Goal: Information Seeking & Learning: Learn about a topic

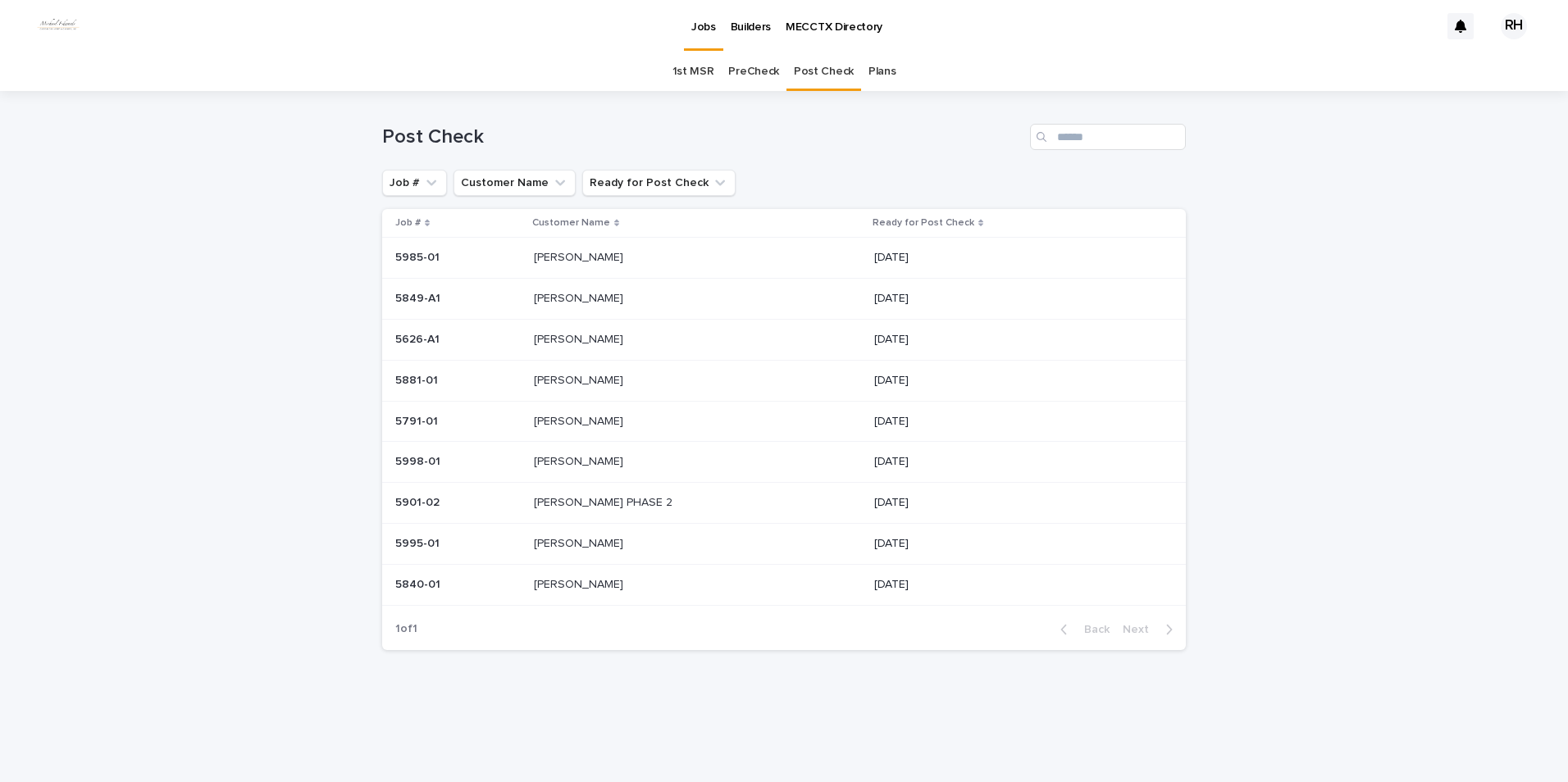
click at [565, 300] on p "[PERSON_NAME]" at bounding box center [580, 297] width 93 height 17
click at [587, 340] on p "[PERSON_NAME]" at bounding box center [580, 338] width 93 height 17
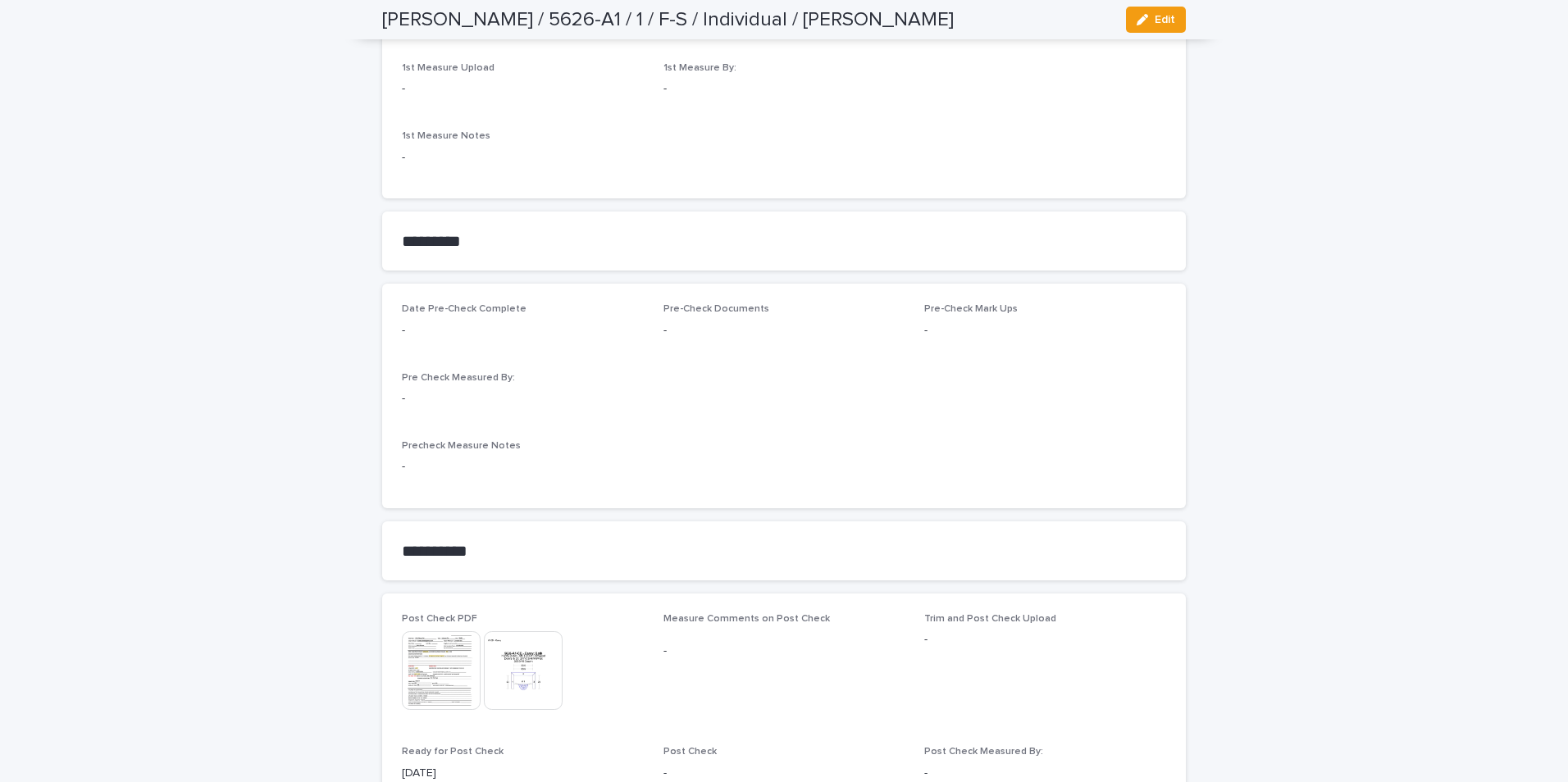
scroll to position [962, 0]
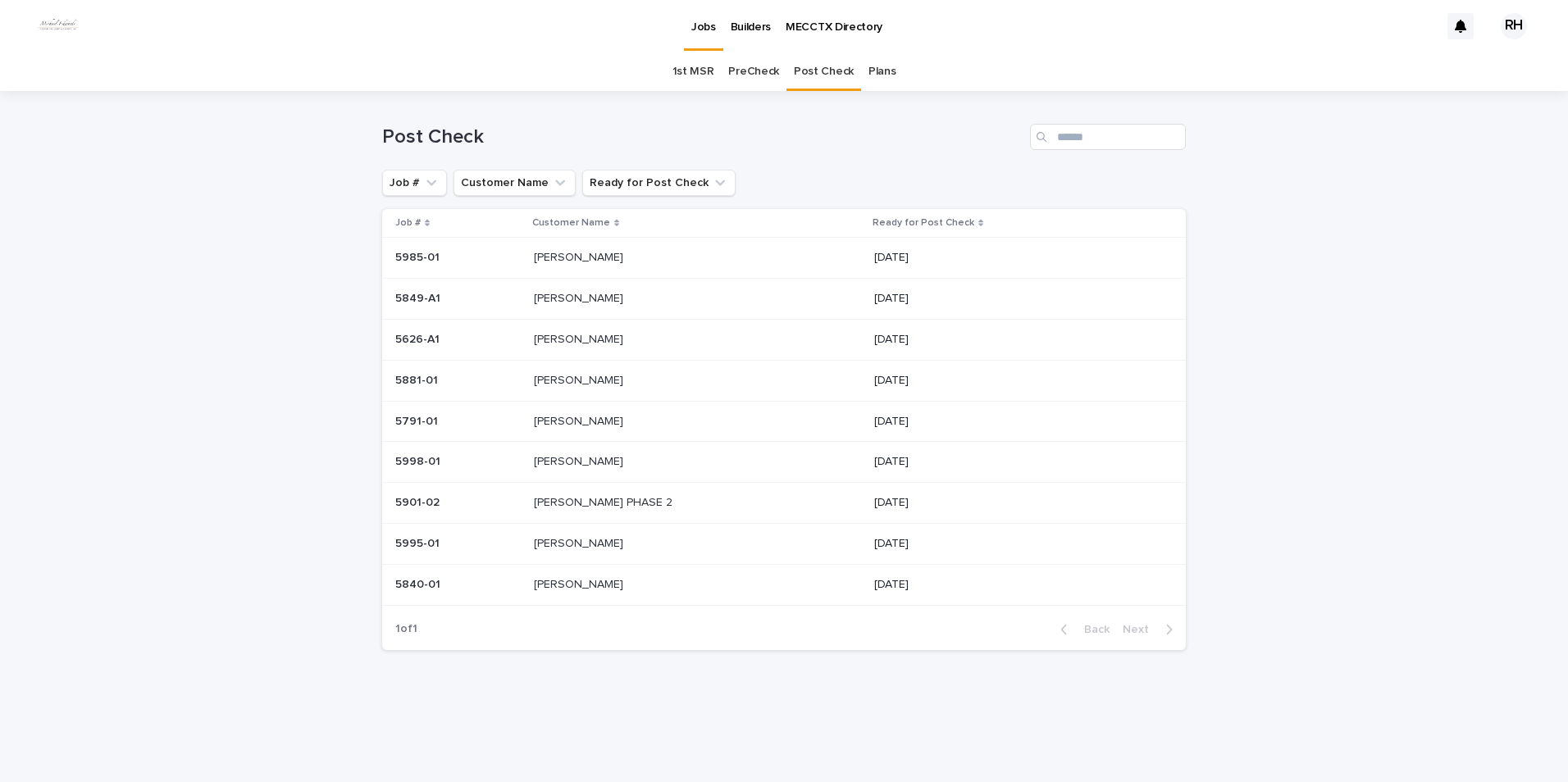
click at [567, 339] on p "[PERSON_NAME]" at bounding box center [580, 338] width 93 height 17
click at [567, 296] on p "[PERSON_NAME]" at bounding box center [580, 297] width 93 height 17
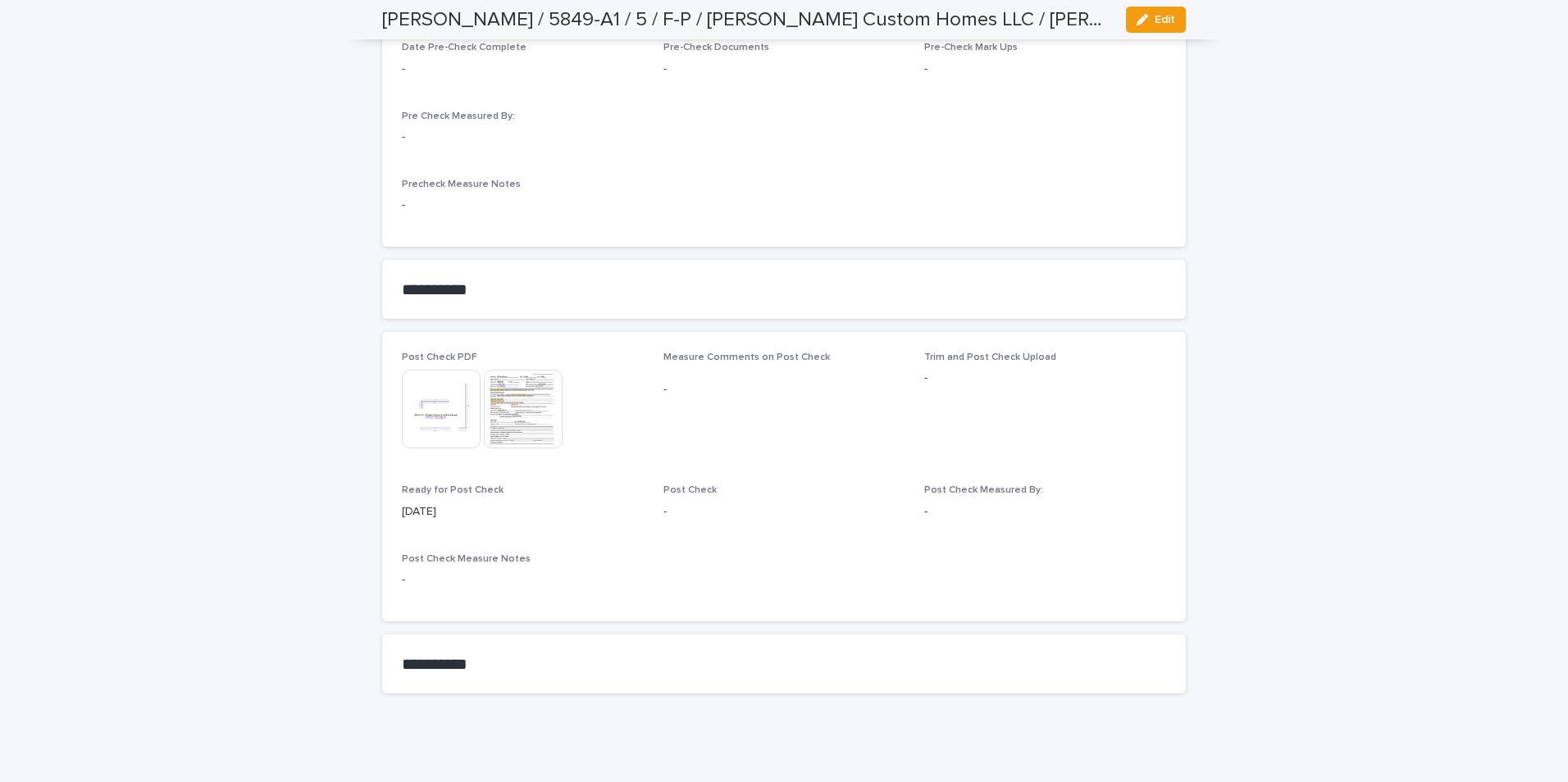
scroll to position [1289, 0]
click at [518, 397] on img at bounding box center [523, 402] width 79 height 79
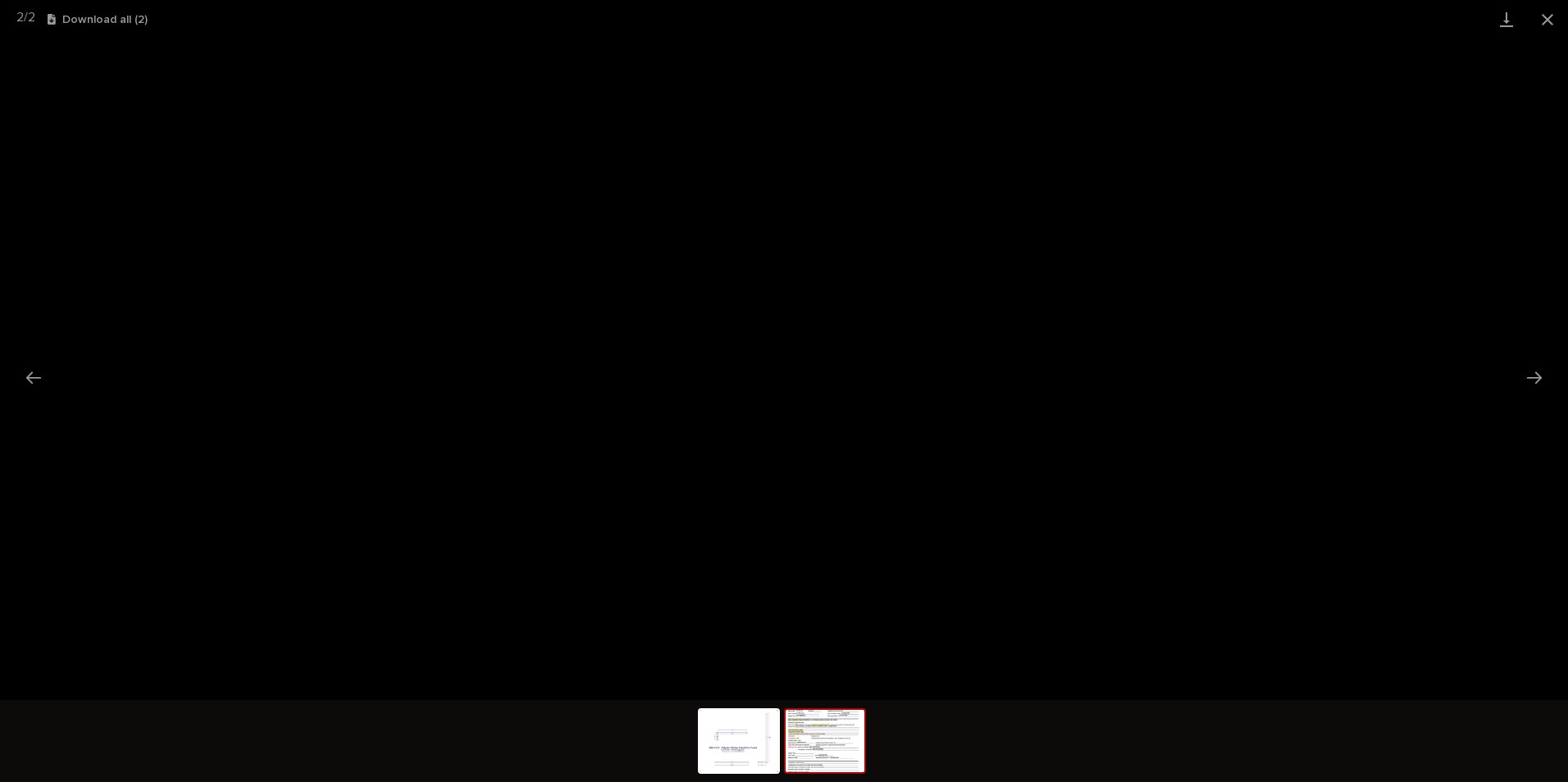
drag, startPoint x: 1546, startPoint y: 18, endPoint x: 1526, endPoint y: 33, distance: 25.0
click at [1543, 22] on button "Close gallery" at bounding box center [1546, 19] width 41 height 39
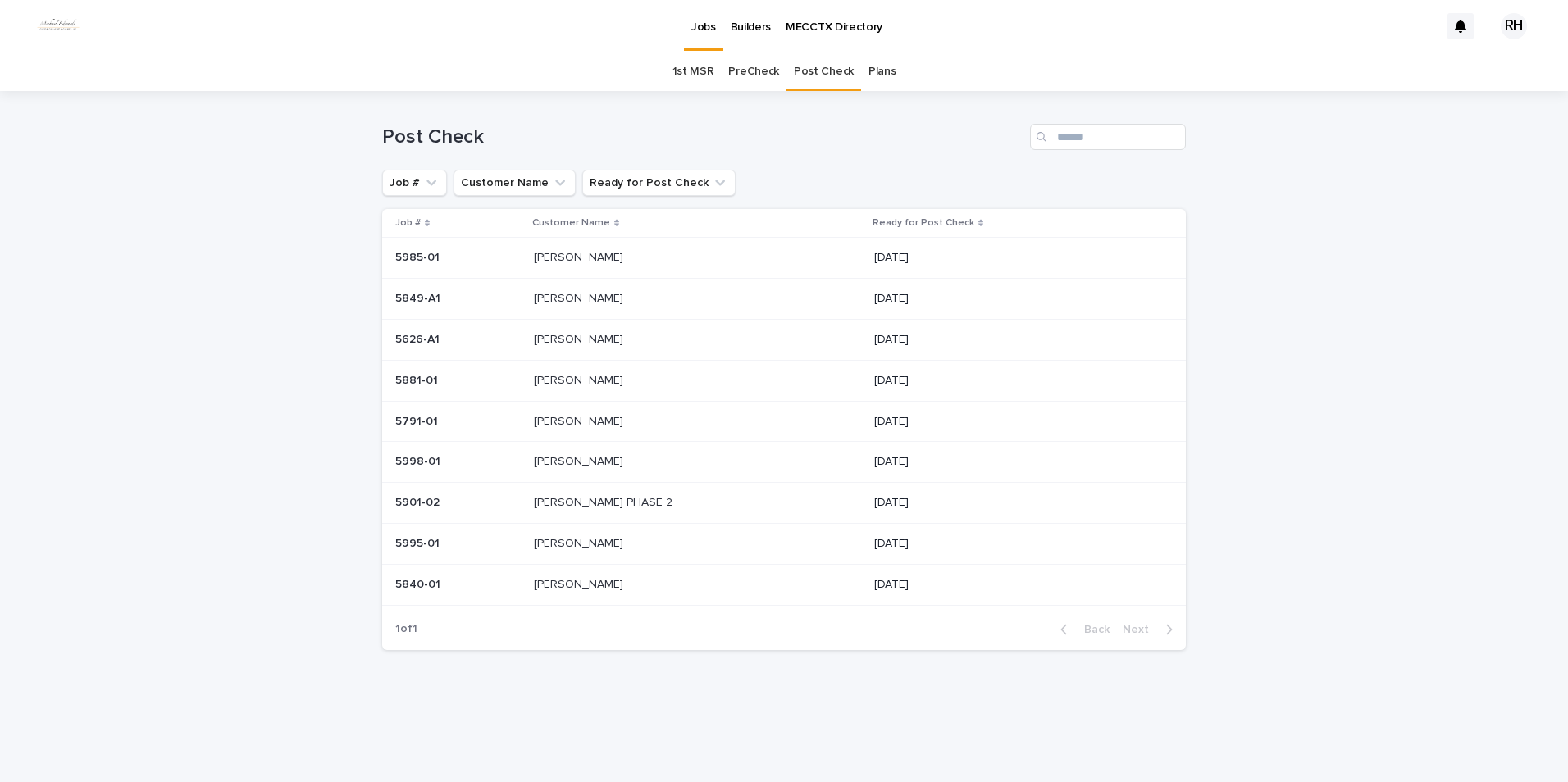
click at [571, 301] on p "[PERSON_NAME]" at bounding box center [580, 297] width 93 height 17
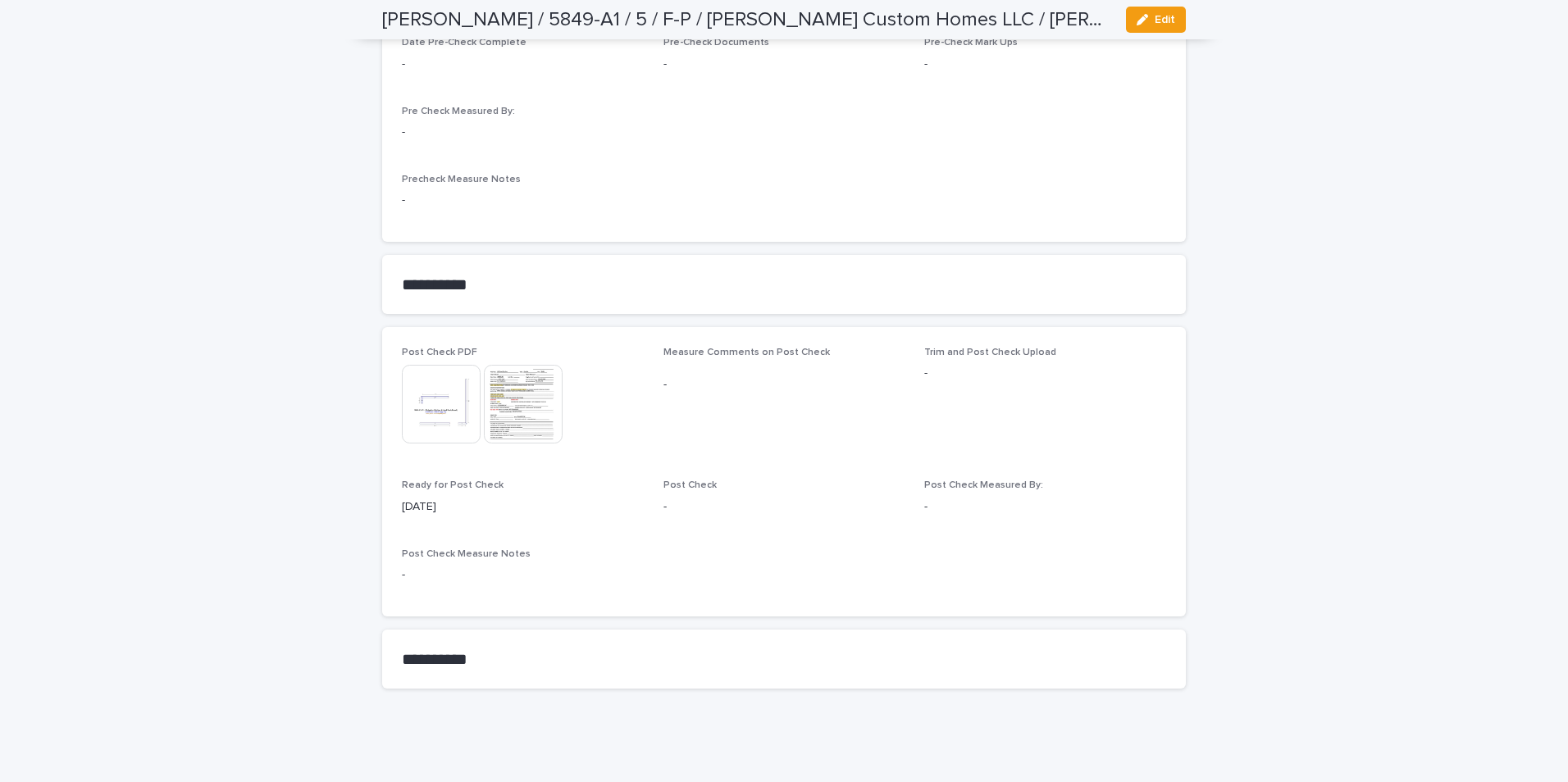
scroll to position [1289, 0]
click at [516, 387] on img at bounding box center [523, 402] width 79 height 79
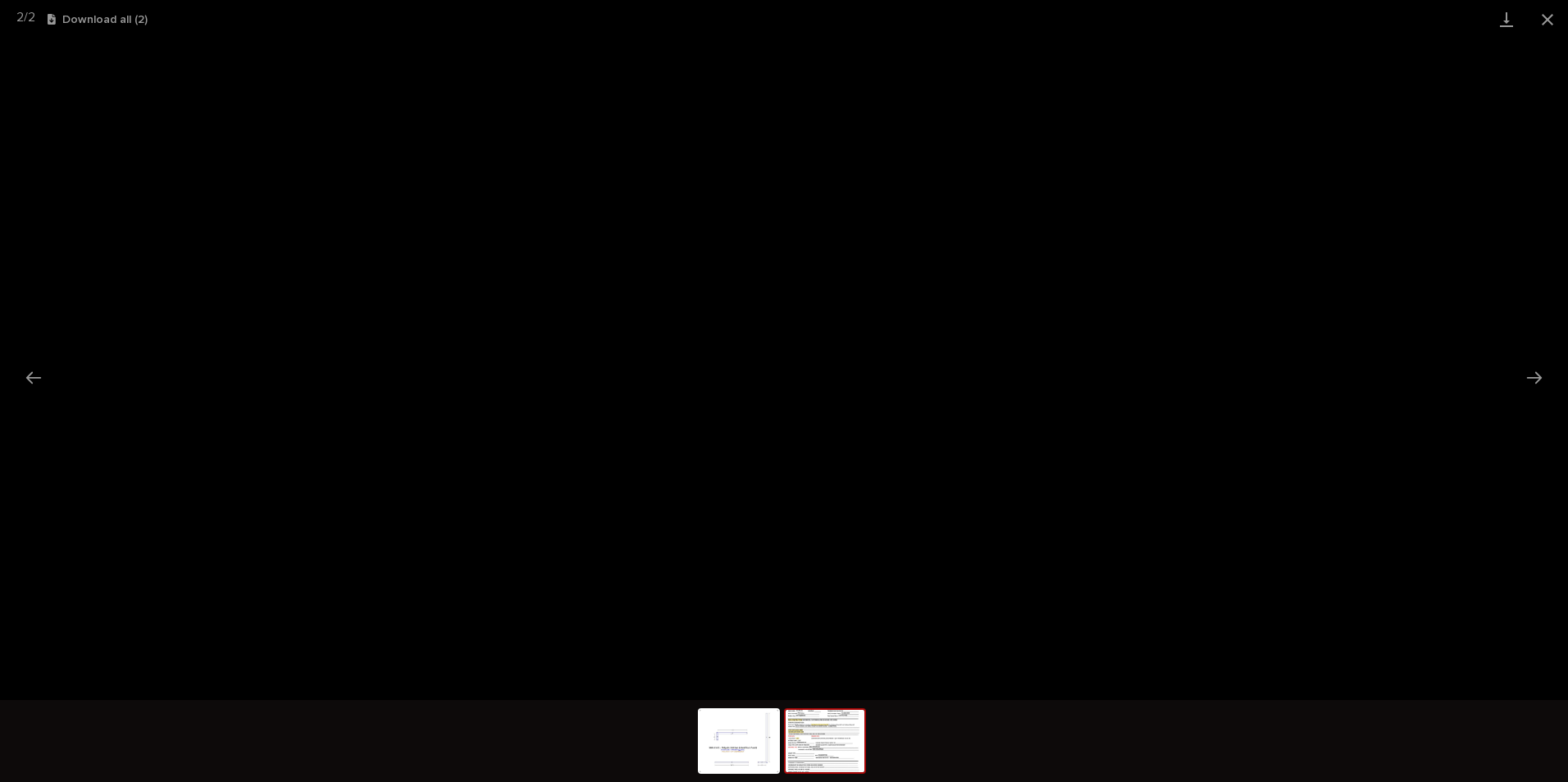
click at [1546, 15] on button "Close gallery" at bounding box center [1546, 19] width 41 height 39
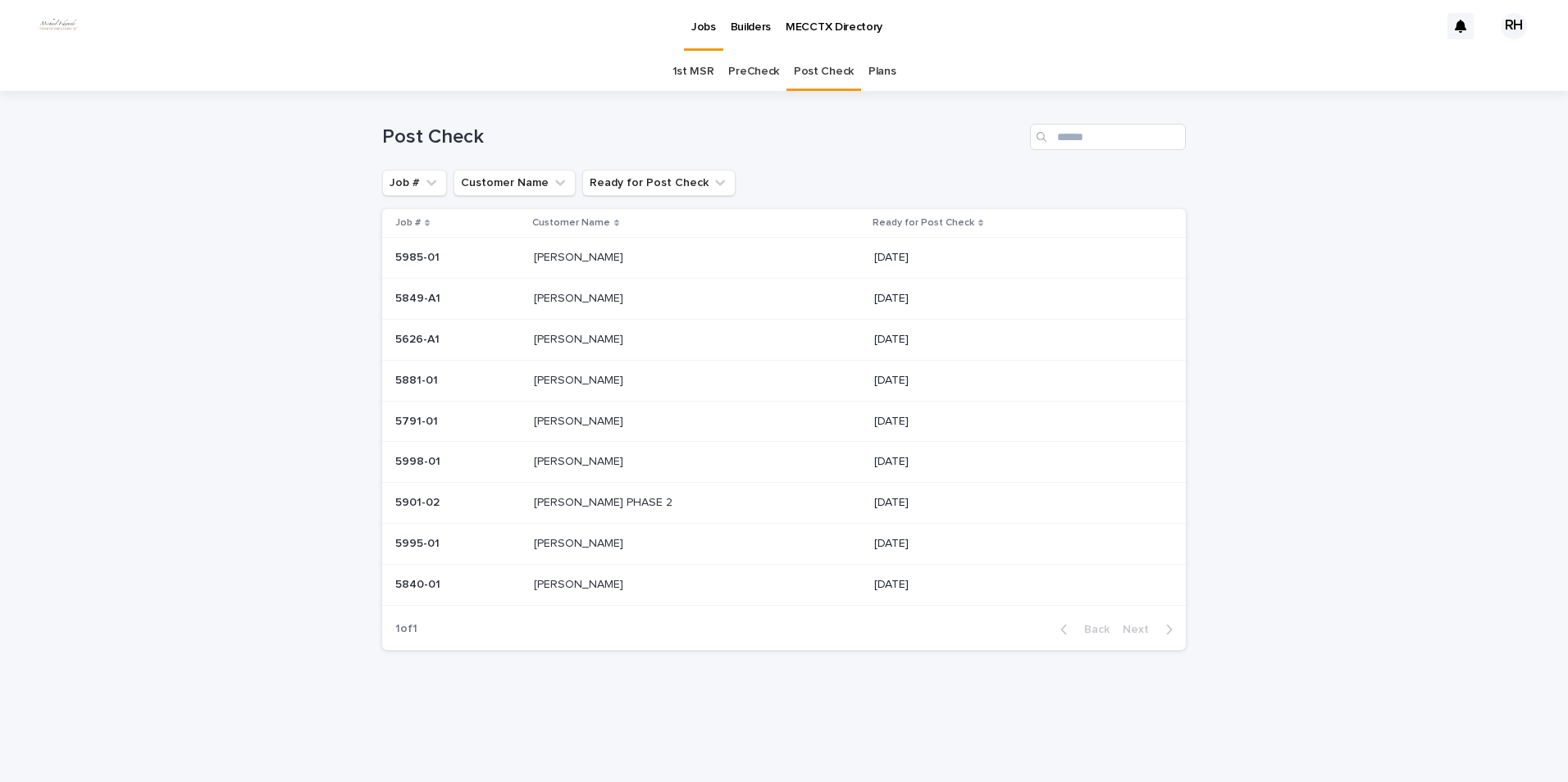
click at [571, 339] on p "[PERSON_NAME]" at bounding box center [580, 338] width 93 height 17
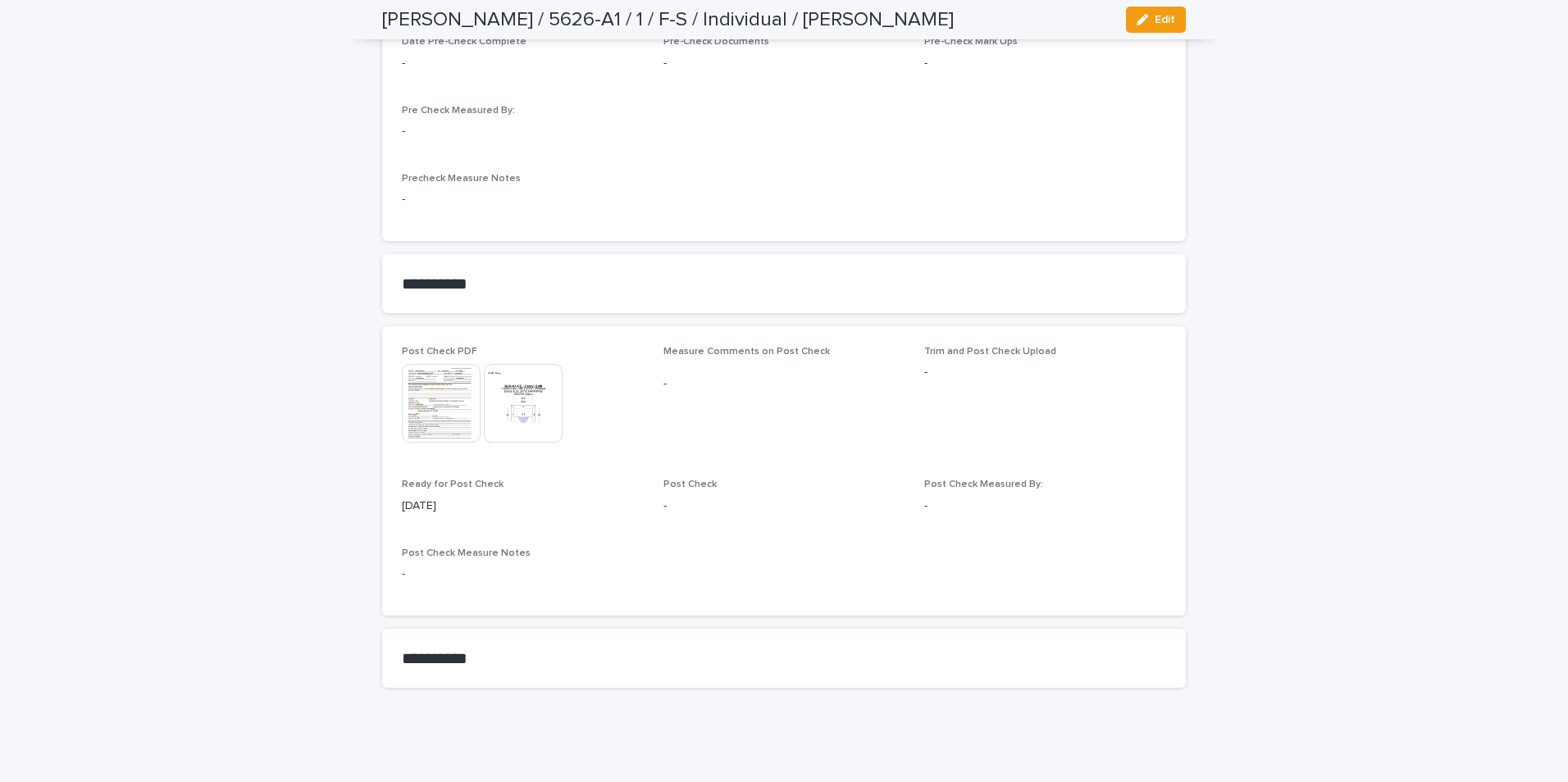
scroll to position [1289, 0]
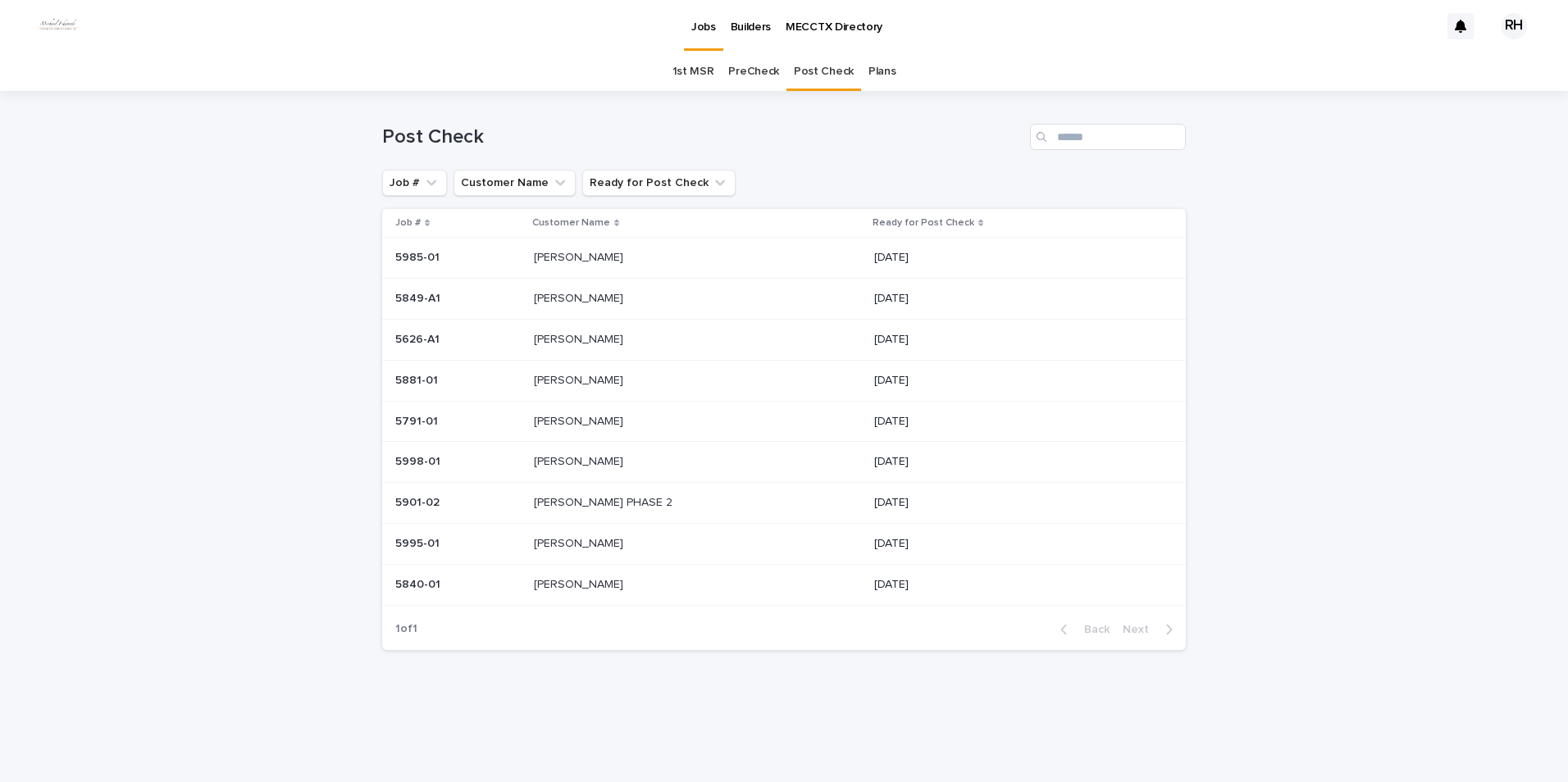
click at [558, 419] on p "[PERSON_NAME]" at bounding box center [580, 420] width 93 height 17
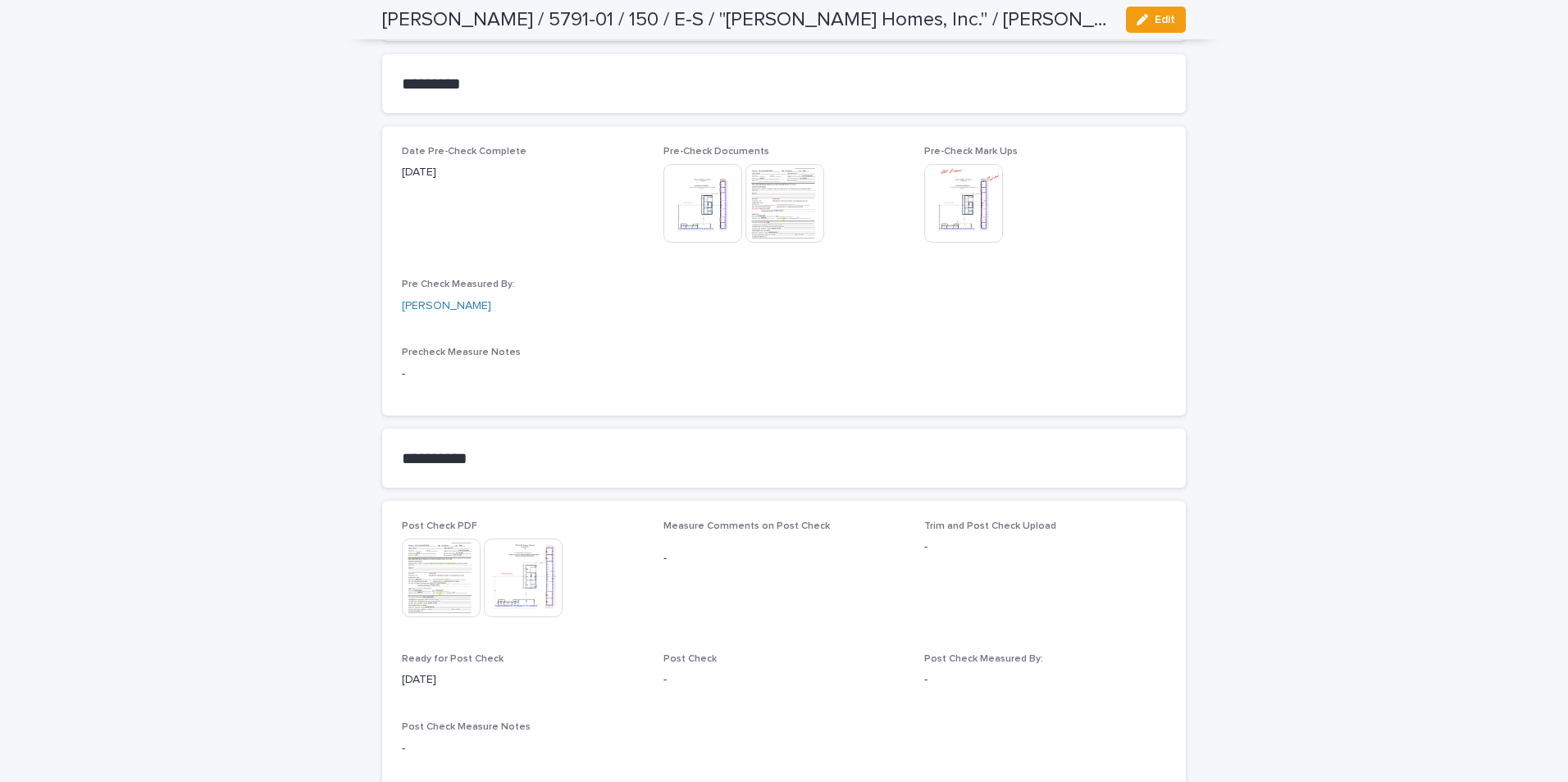
scroll to position [1393, 0]
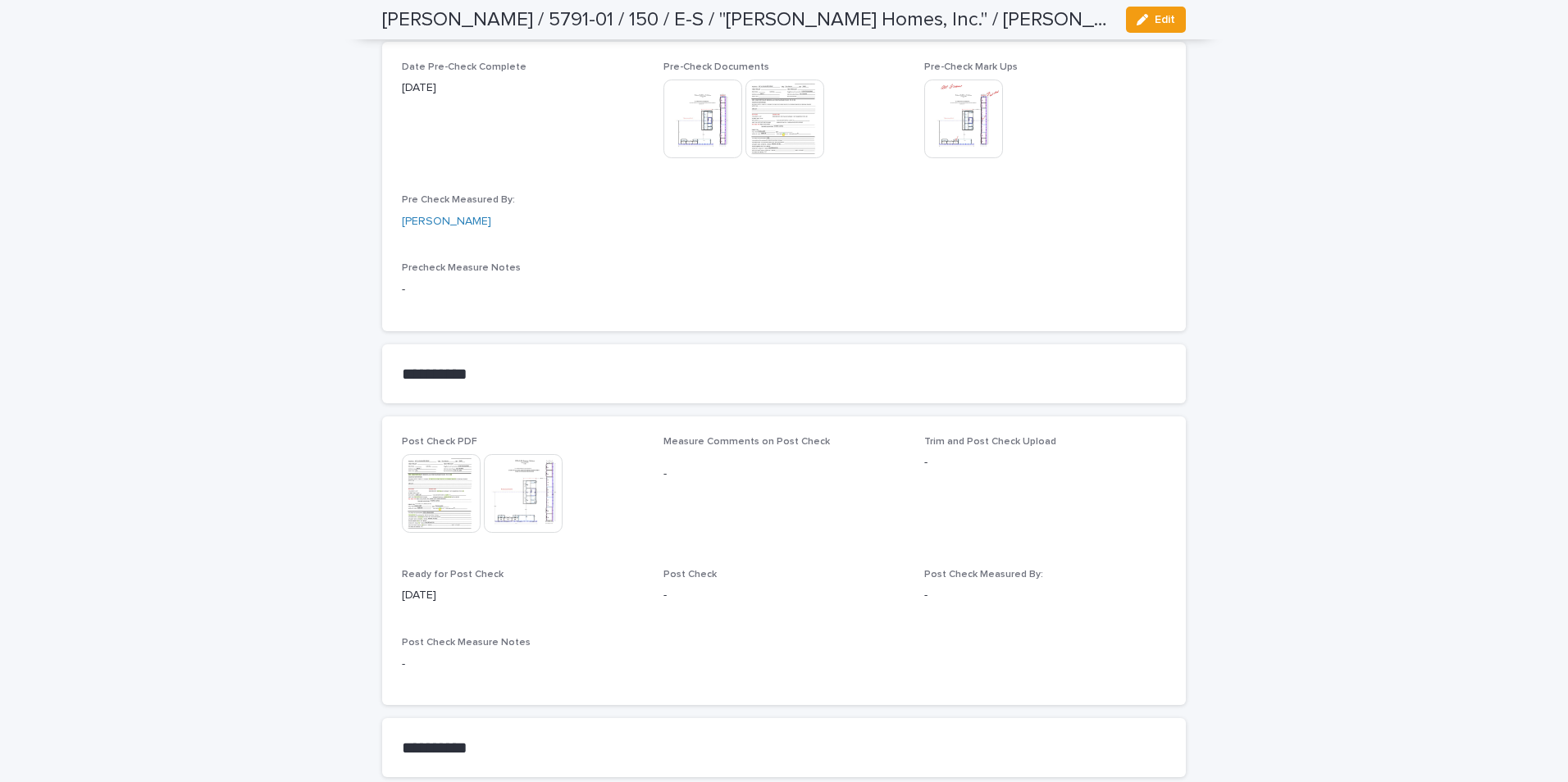
click at [427, 484] on img at bounding box center [441, 493] width 79 height 79
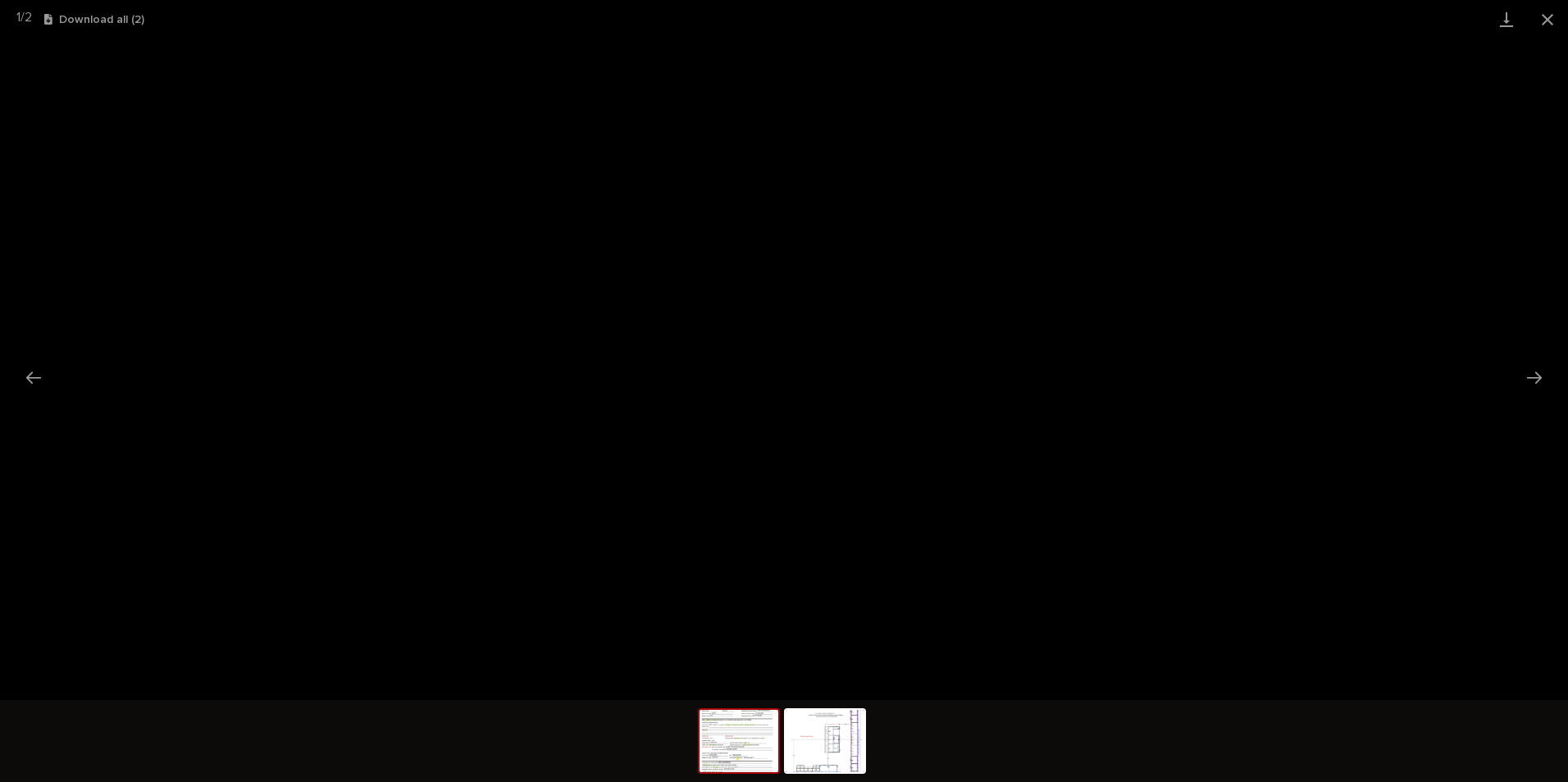
drag, startPoint x: 1543, startPoint y: 21, endPoint x: 1517, endPoint y: 37, distance: 30.5
click at [1538, 23] on button "Close gallery" at bounding box center [1546, 19] width 41 height 39
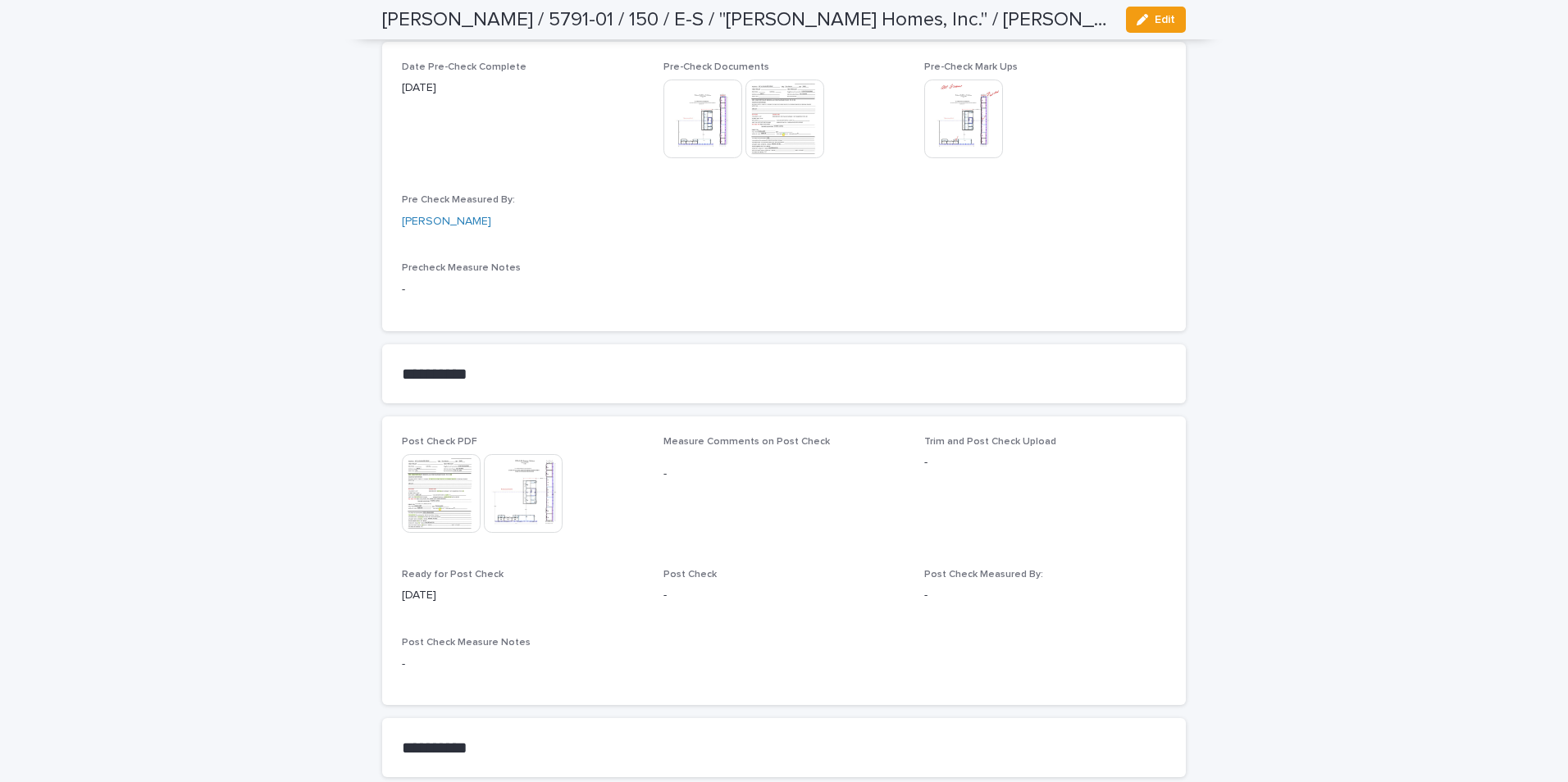
click at [520, 502] on img at bounding box center [523, 493] width 79 height 79
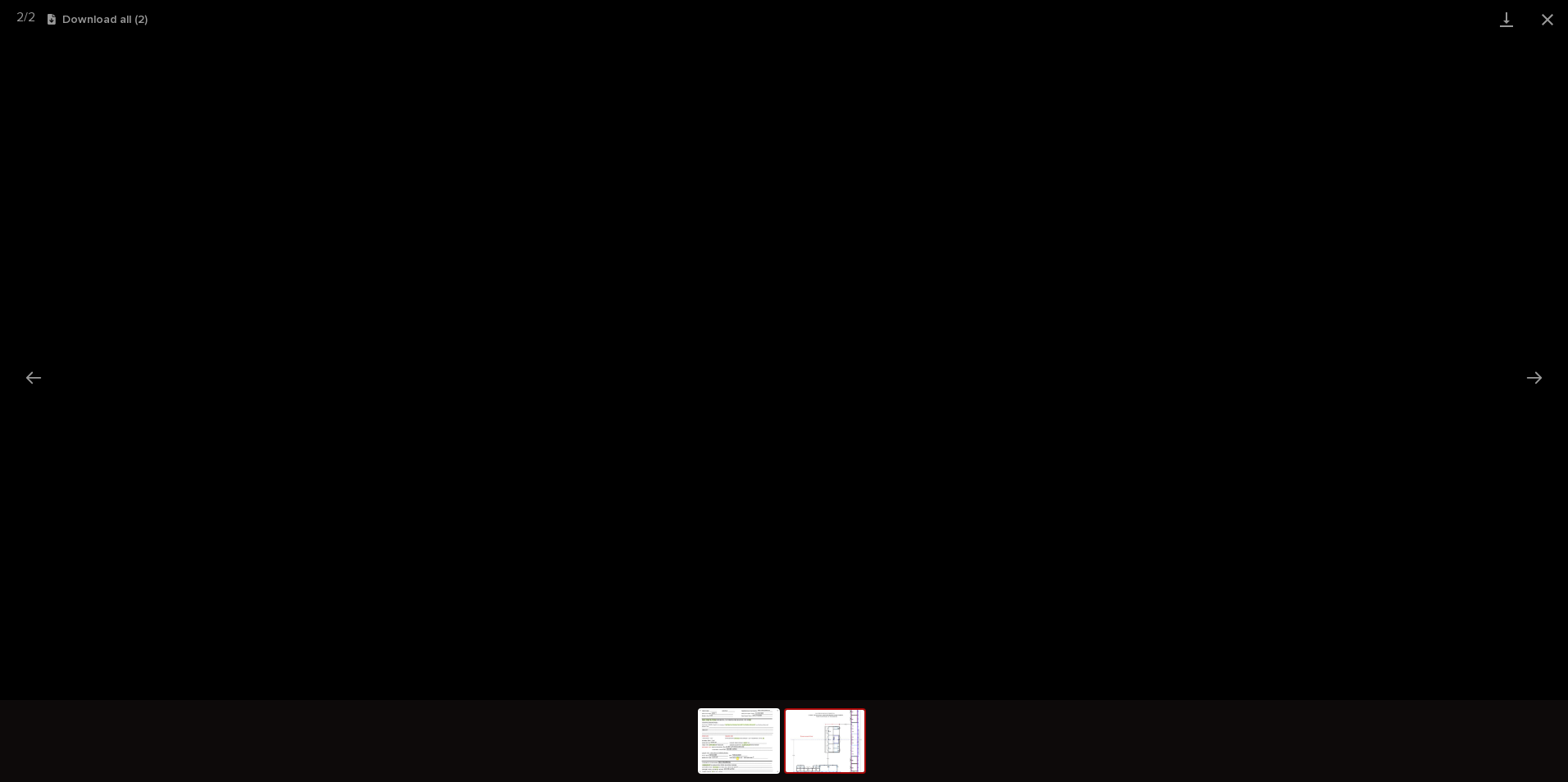
click at [1549, 15] on button "Close gallery" at bounding box center [1546, 19] width 41 height 39
